Goal: Task Accomplishment & Management: Use online tool/utility

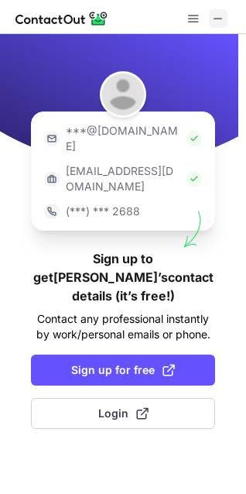
click at [218, 22] on span at bounding box center [218, 18] width 12 height 12
